Goal: Task Accomplishment & Management: Use online tool/utility

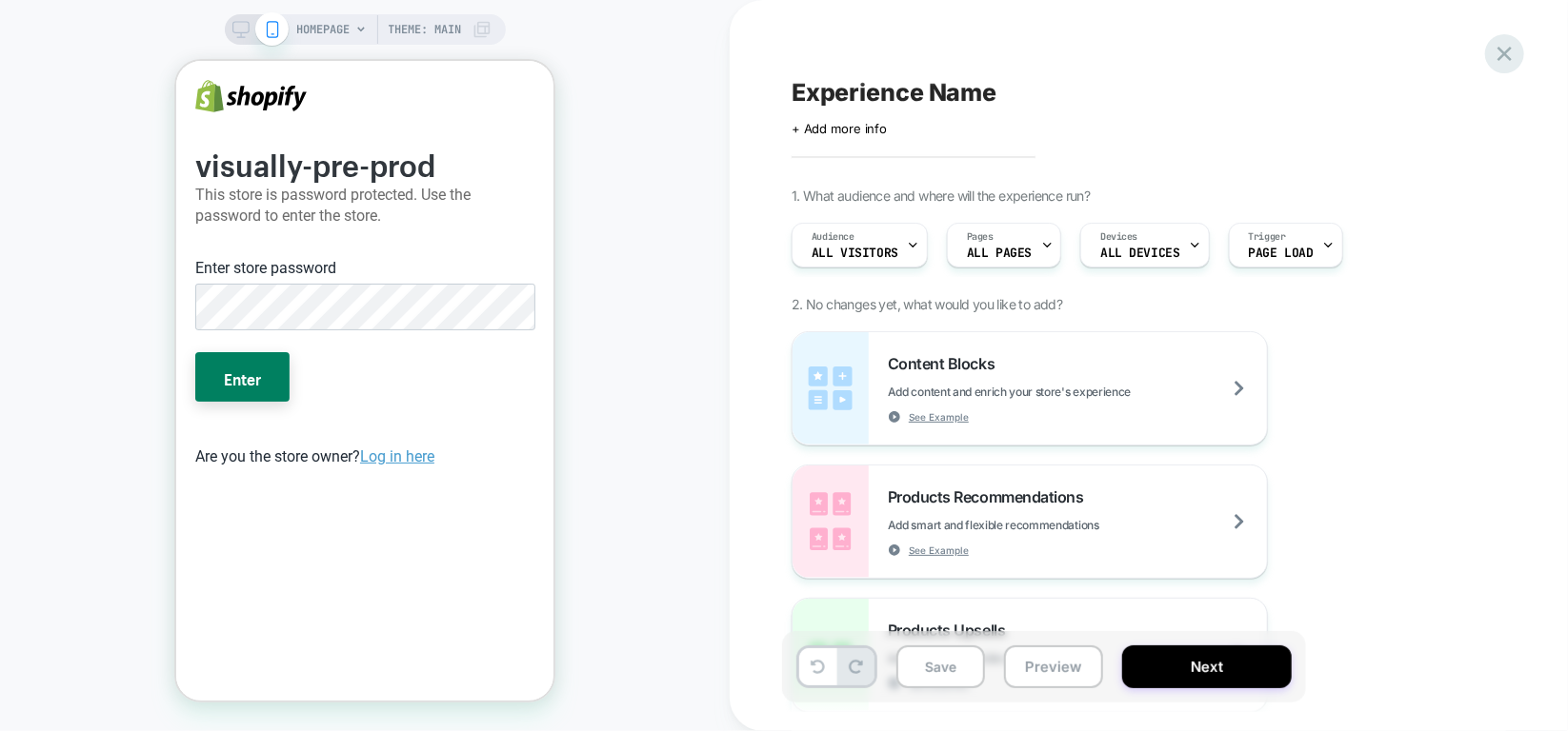
click at [1492, 59] on icon at bounding box center [1504, 54] width 26 height 26
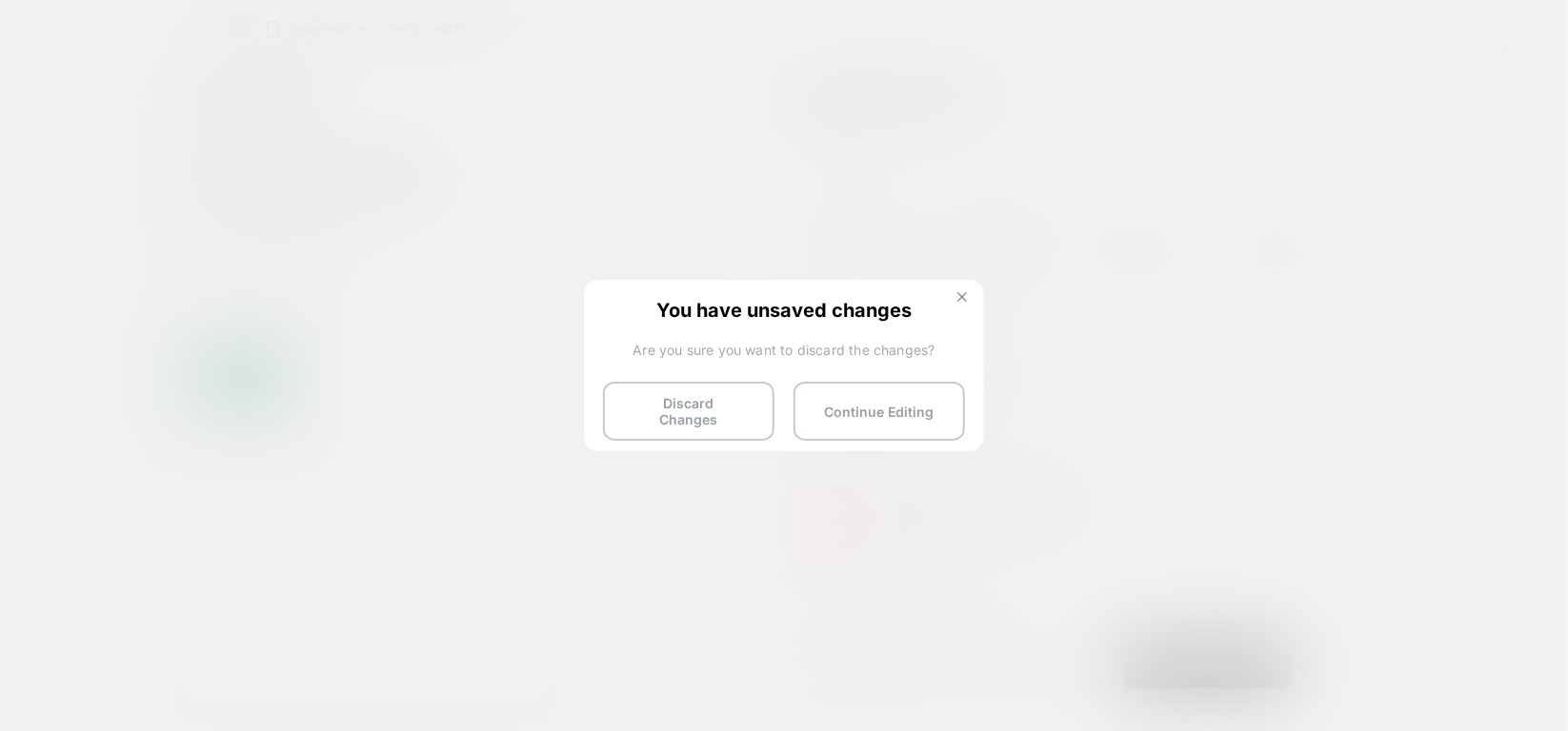
click at [968, 293] on button at bounding box center [962, 299] width 21 height 16
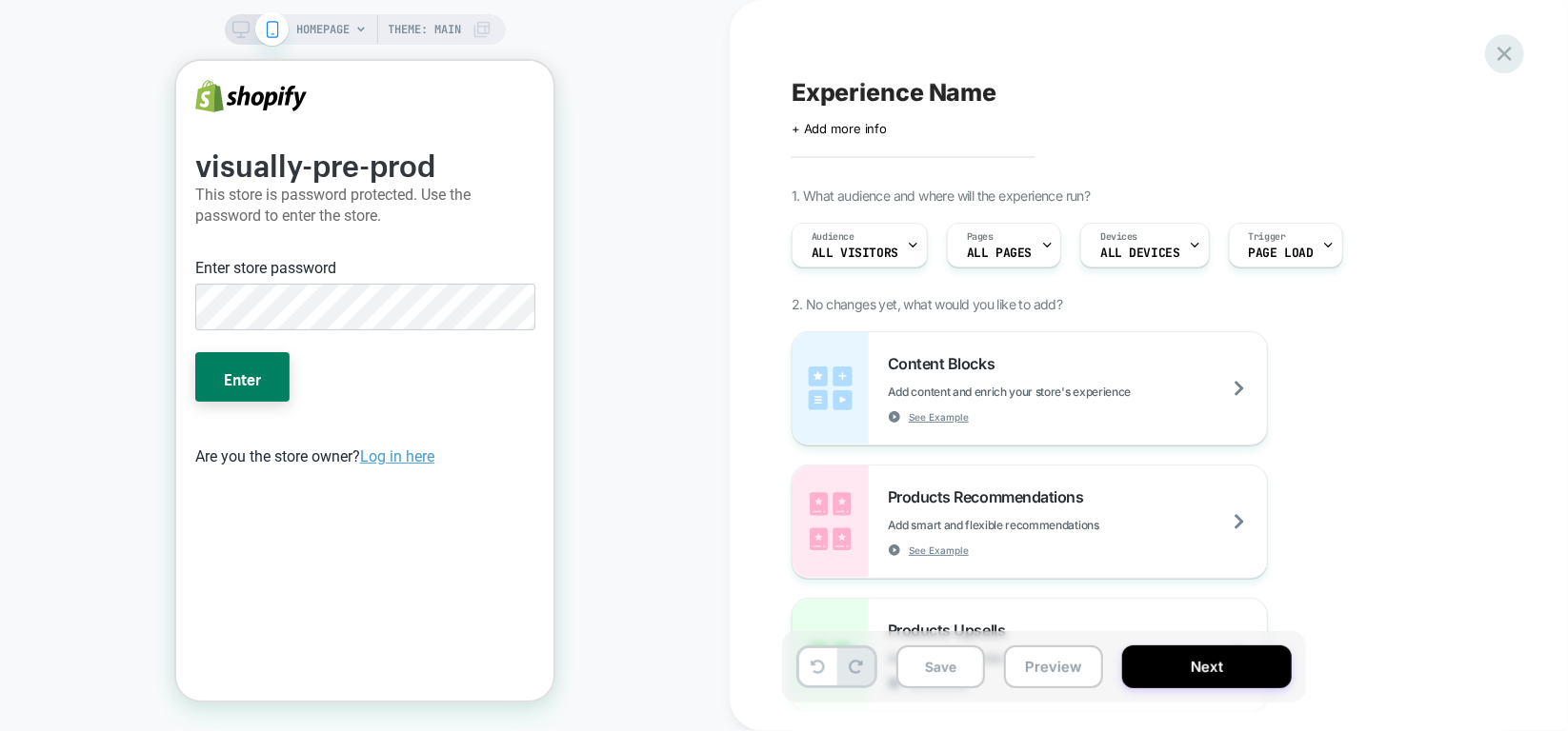
click at [1496, 47] on icon at bounding box center [1504, 54] width 26 height 26
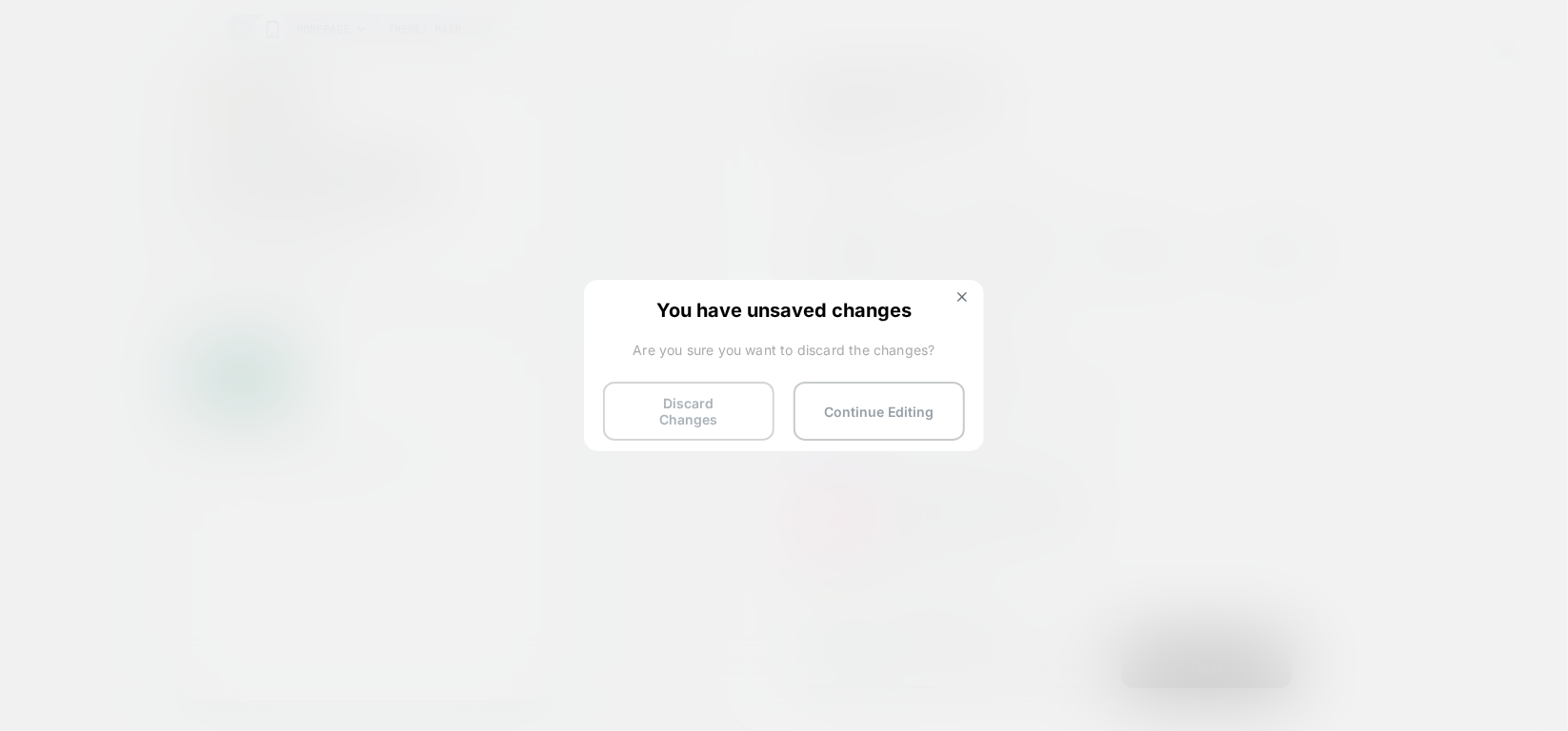
click at [730, 407] on button "Discard Changes" at bounding box center [689, 410] width 172 height 59
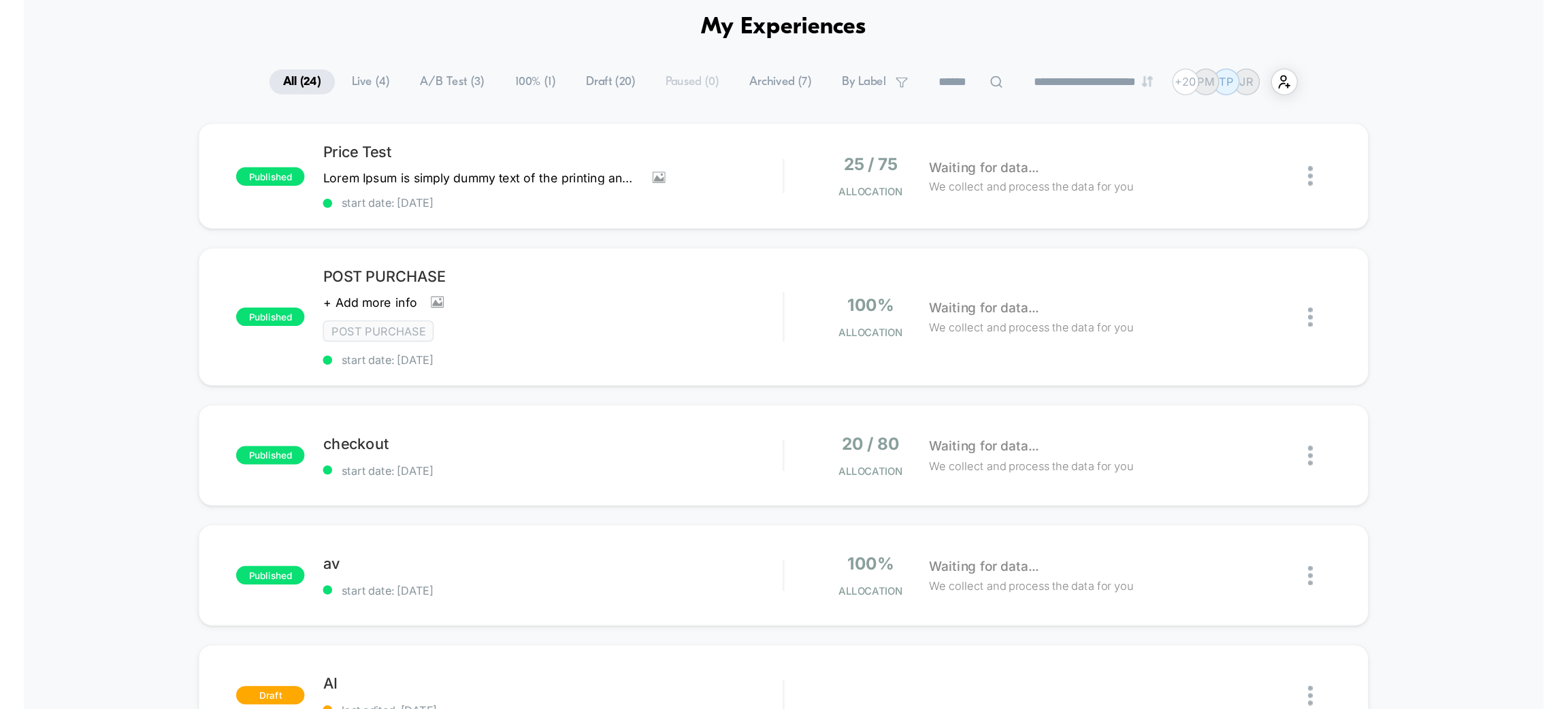
scroll to position [51, 0]
